Goal: Task Accomplishment & Management: Complete application form

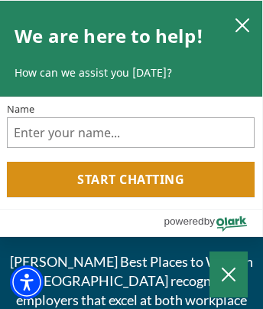
scroll to position [6641, 0]
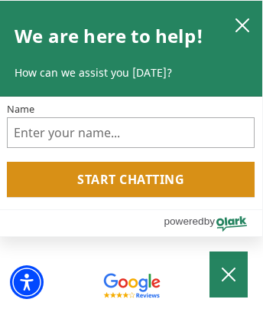
click at [132, 165] on img at bounding box center [131, 136] width 57 height 57
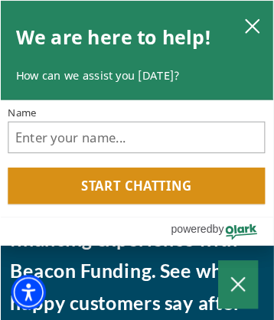
scroll to position [16052, 0]
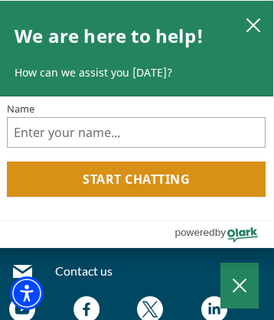
scroll to position [6713, 0]
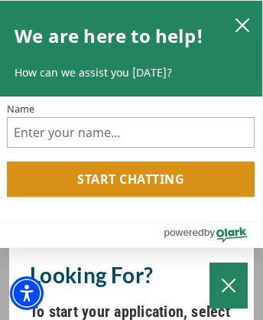
scroll to position [1190, 0]
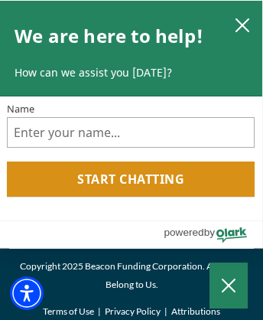
click at [132, 311] on link "Privacy Policy" at bounding box center [133, 311] width 56 height 18
